Goal: Find specific page/section: Find specific page/section

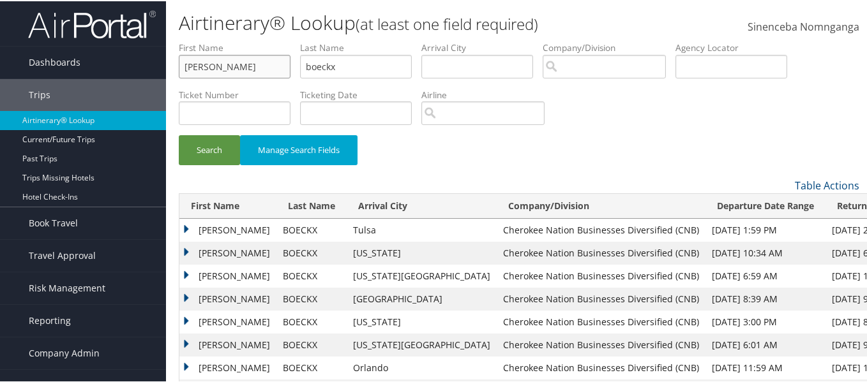
click at [237, 56] on input "joseph" at bounding box center [235, 66] width 112 height 24
type input "j"
type input "rex"
click at [354, 71] on input "boeckx" at bounding box center [356, 66] width 112 height 24
type input "b"
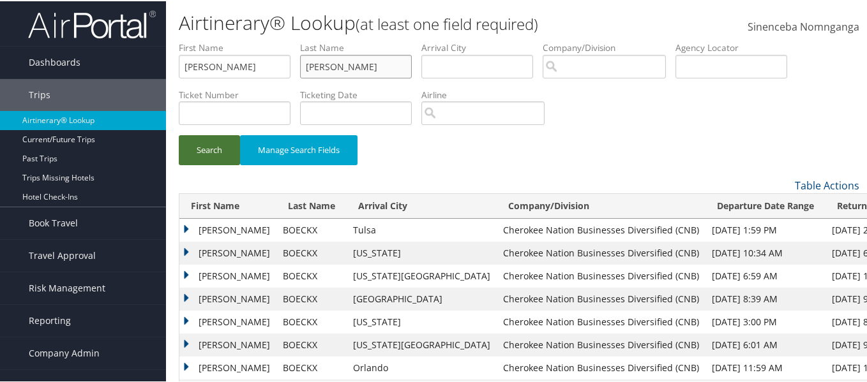
type input "horner"
click at [226, 151] on button "Search" at bounding box center [209, 149] width 61 height 30
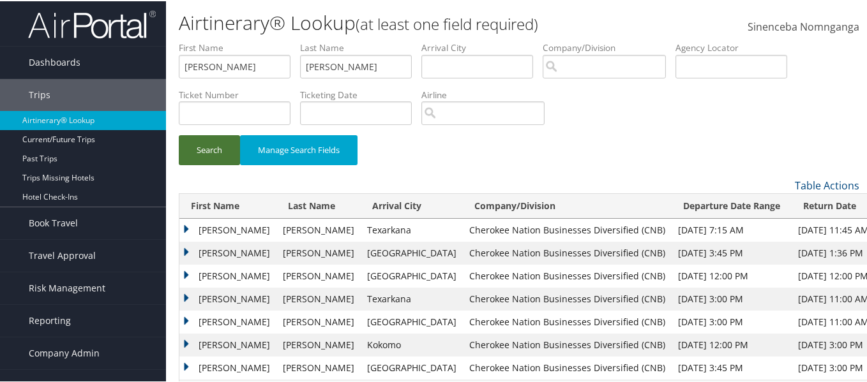
scroll to position [64, 0]
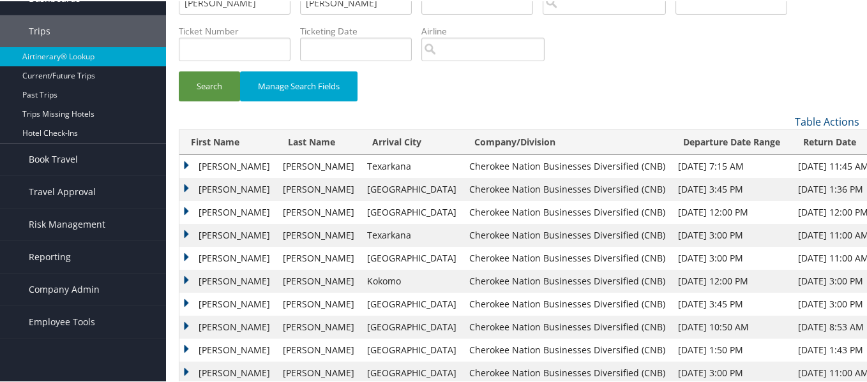
click at [184, 165] on td "REX EDWARD" at bounding box center [227, 165] width 97 height 23
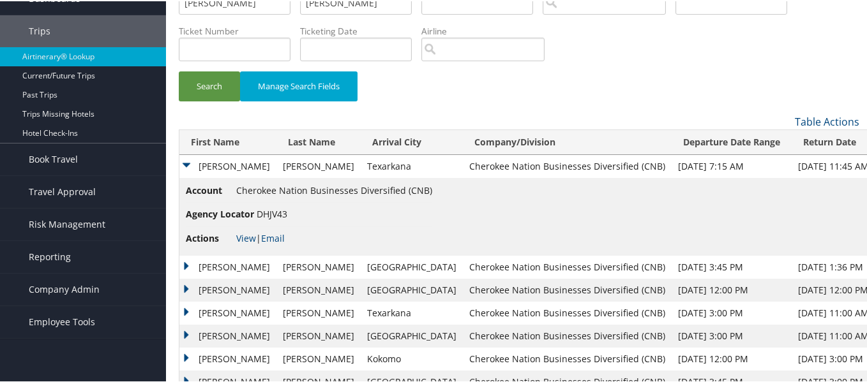
click at [288, 213] on li "Agency Locator DHJV43" at bounding box center [309, 214] width 246 height 24
drag, startPoint x: 288, startPoint y: 213, endPoint x: 258, endPoint y: 212, distance: 30.0
click at [258, 212] on li "Agency Locator DHJV43" at bounding box center [309, 214] width 246 height 24
copy span "DHJV43"
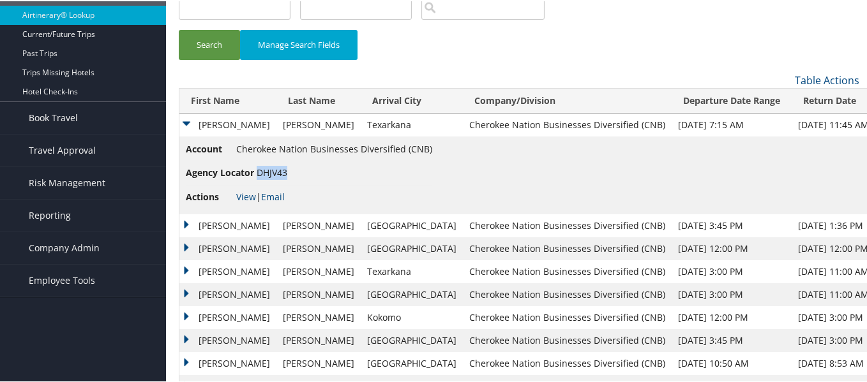
scroll to position [128, 0]
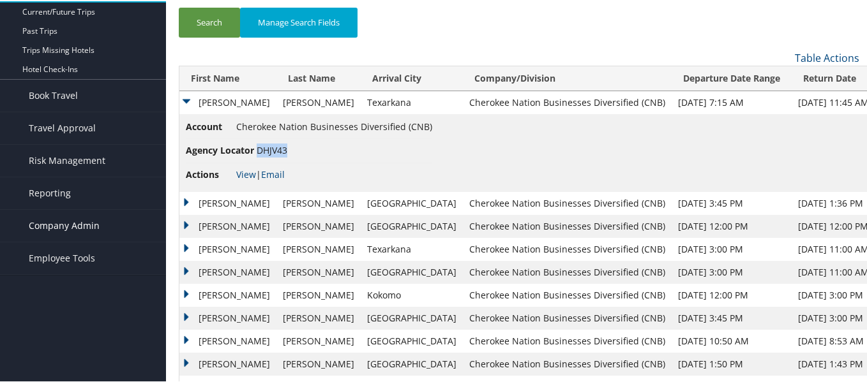
click at [59, 223] on span "Company Admin" at bounding box center [64, 225] width 71 height 32
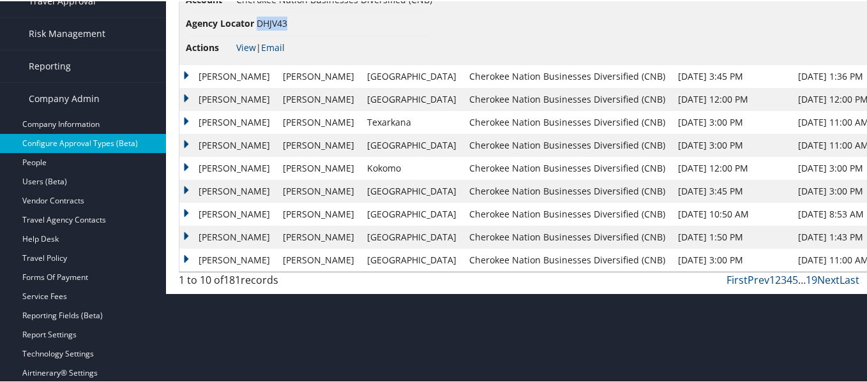
scroll to position [255, 0]
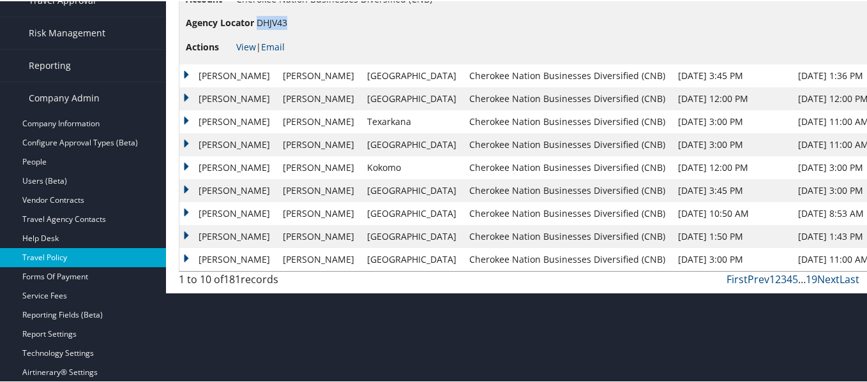
click at [65, 248] on link "Travel Policy" at bounding box center [83, 256] width 166 height 19
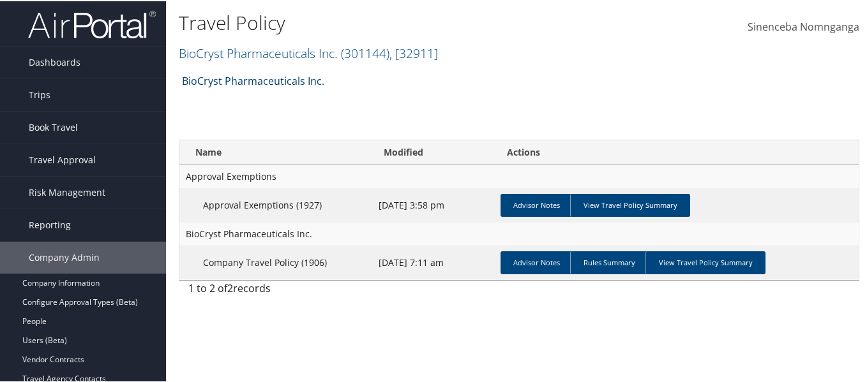
click at [274, 78] on link "BioCryst Pharmaceuticals Inc." at bounding box center [253, 80] width 142 height 26
click at [296, 49] on link "BioCryst Pharmaceuticals Inc. ( 301144 ) , [ 32911 ]" at bounding box center [308, 51] width 259 height 17
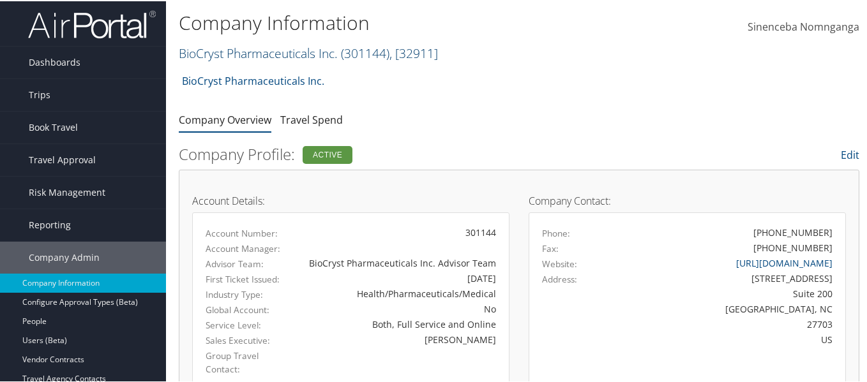
click at [303, 50] on link "BioCryst Pharmaceuticals Inc. ( 301144 ) , [ 32911 ]" at bounding box center [308, 51] width 259 height 17
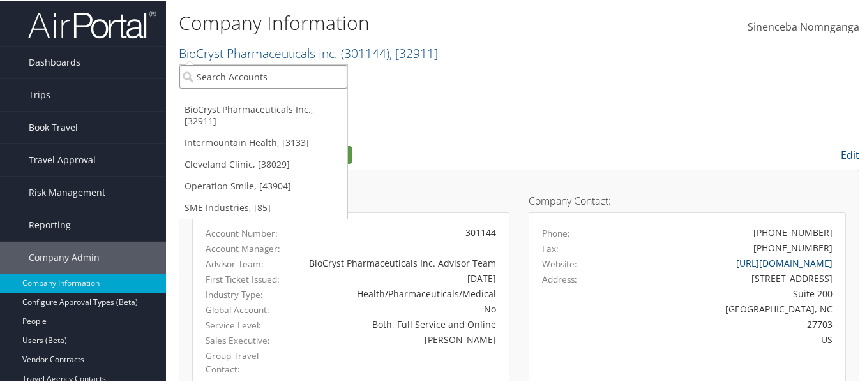
click at [280, 74] on input "search" at bounding box center [263, 76] width 168 height 24
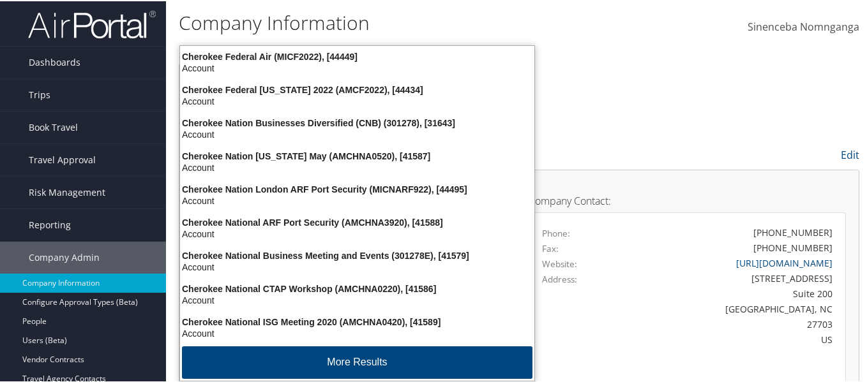
type input "cherokee"
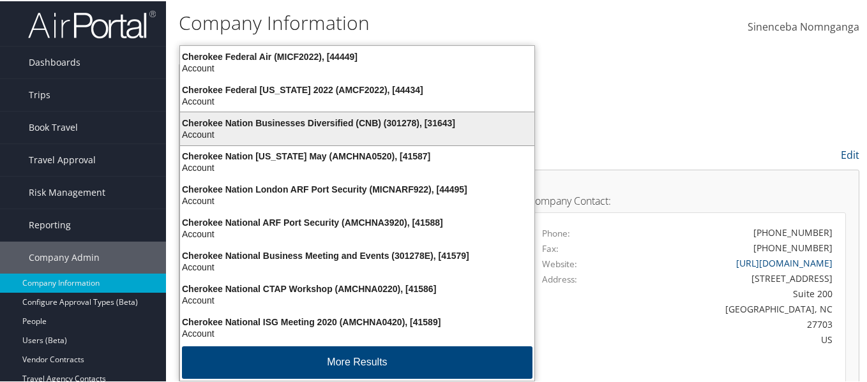
click at [326, 123] on div "Cherokee Nation Businesses Diversified (CNB) (301278), [31643]" at bounding box center [356, 121] width 369 height 11
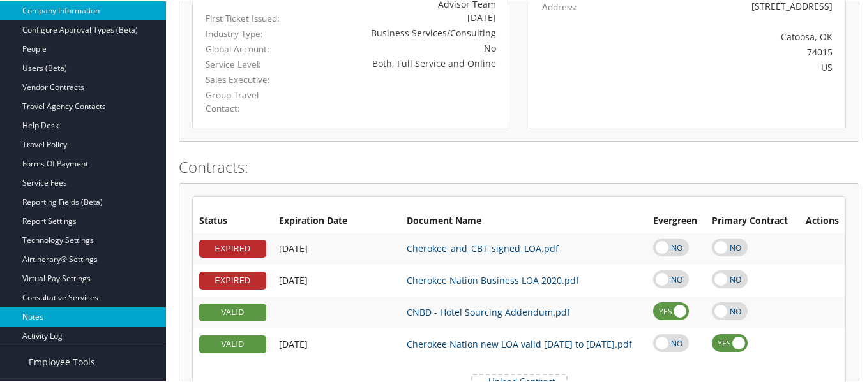
scroll to position [209, 0]
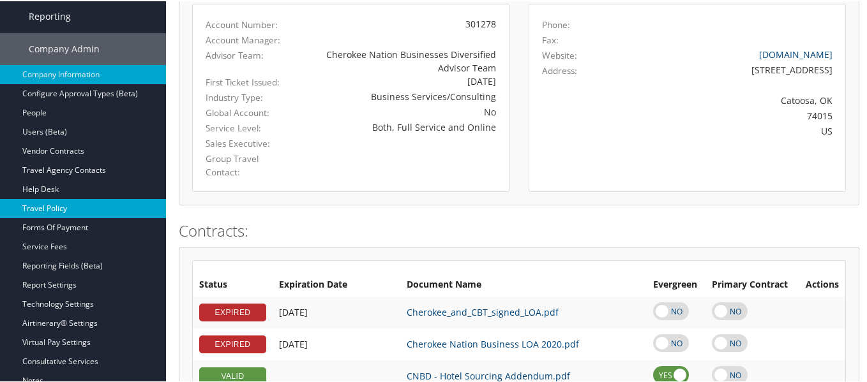
click at [38, 203] on link "Travel Policy" at bounding box center [83, 207] width 166 height 19
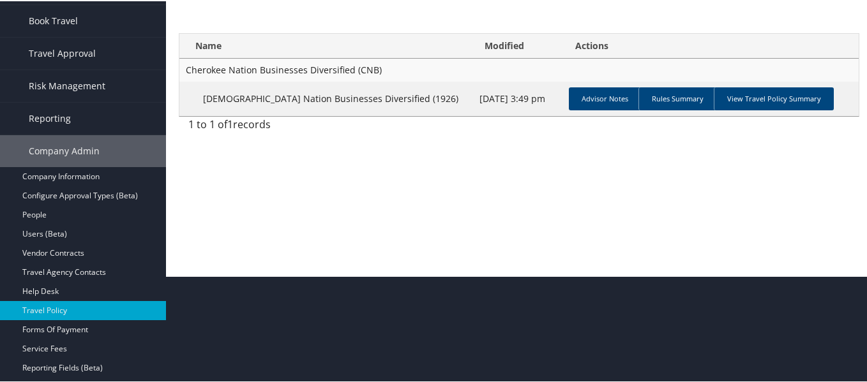
scroll to position [128, 0]
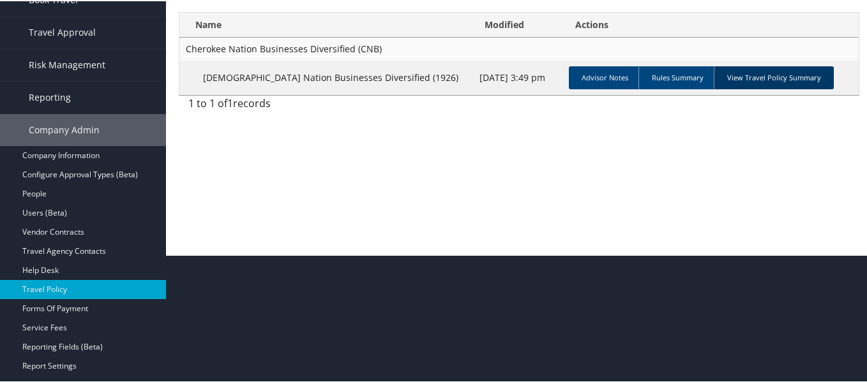
click at [723, 78] on link "View Travel Policy Summary" at bounding box center [773, 76] width 120 height 23
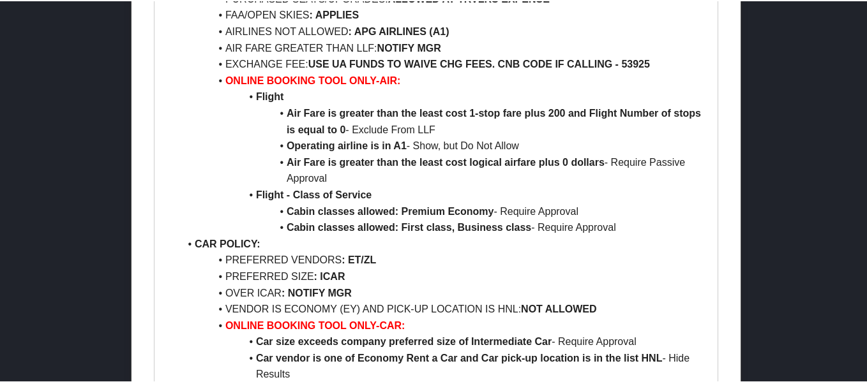
scroll to position [702, 0]
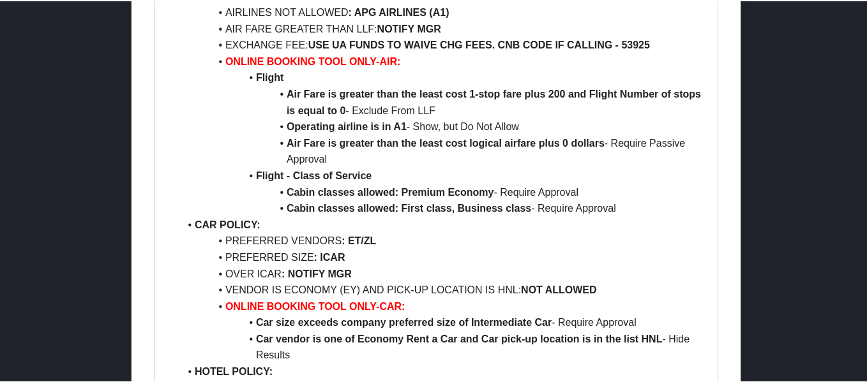
click at [100, 190] on div at bounding box center [436, 191] width 872 height 382
